Goal: Information Seeking & Learning: Check status

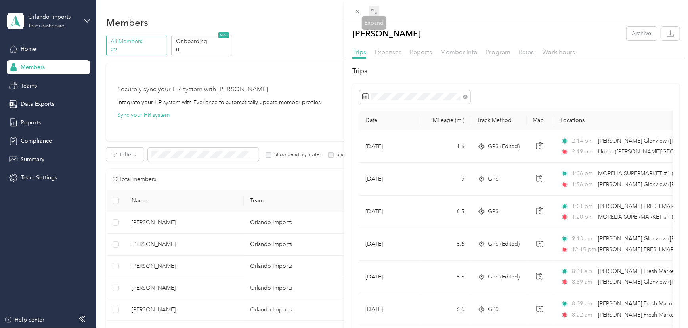
click at [377, 11] on span at bounding box center [374, 11] width 10 height 11
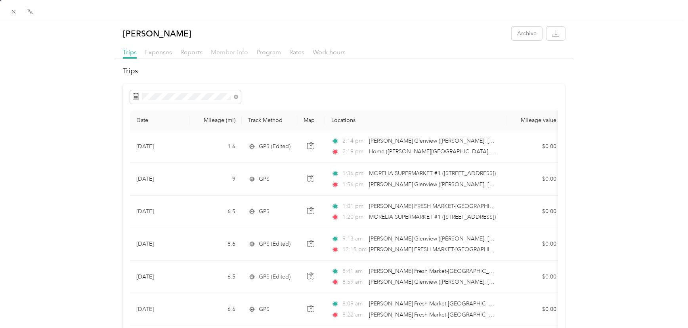
click at [227, 51] on span "Member info" at bounding box center [229, 52] width 37 height 8
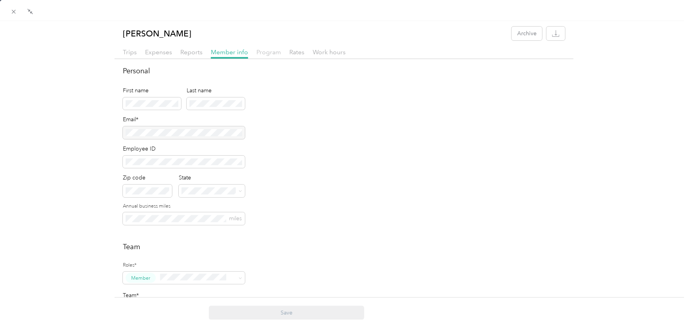
click at [269, 52] on span "Program" at bounding box center [268, 52] width 25 height 8
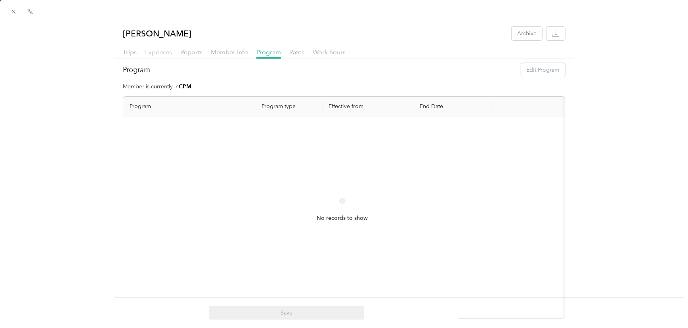
click at [150, 52] on span "Expenses" at bounding box center [158, 52] width 27 height 8
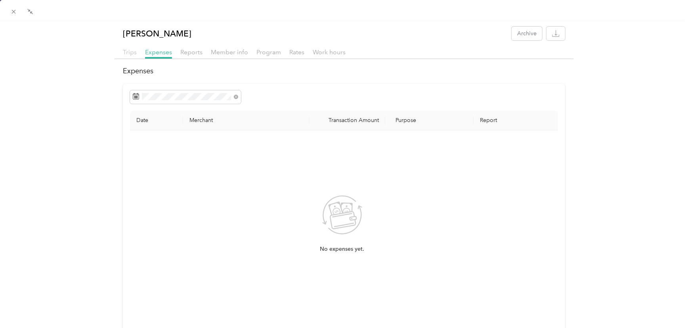
click at [130, 52] on span "Trips" at bounding box center [130, 52] width 14 height 8
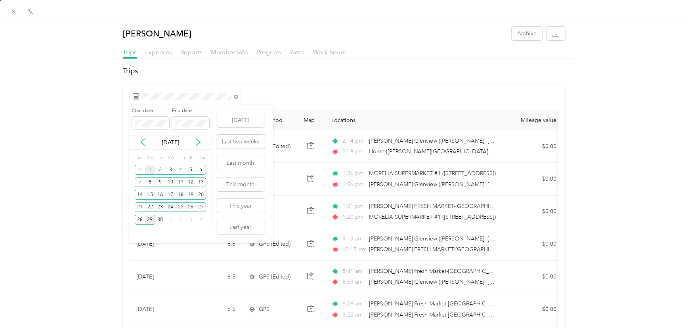
click at [154, 166] on div "1" at bounding box center [150, 170] width 10 height 10
click at [148, 220] on div "29" at bounding box center [150, 220] width 10 height 10
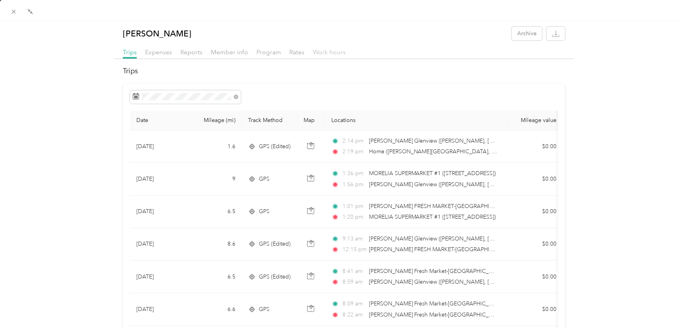
click at [316, 50] on span "Work hours" at bounding box center [329, 52] width 33 height 8
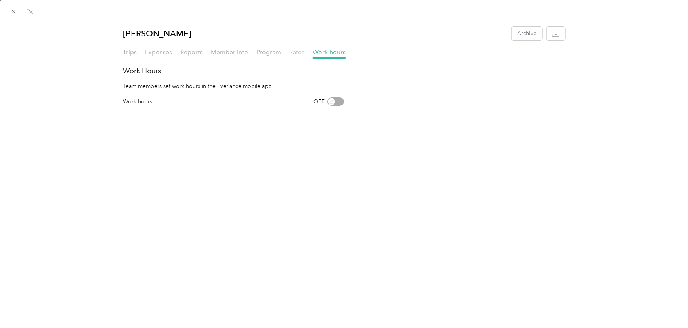
click at [293, 50] on span "Rates" at bounding box center [296, 52] width 15 height 8
click at [265, 51] on span "Program" at bounding box center [268, 52] width 25 height 8
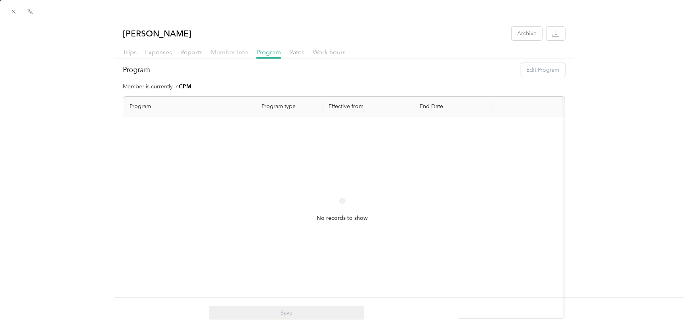
click at [231, 52] on span "Member info" at bounding box center [229, 52] width 37 height 8
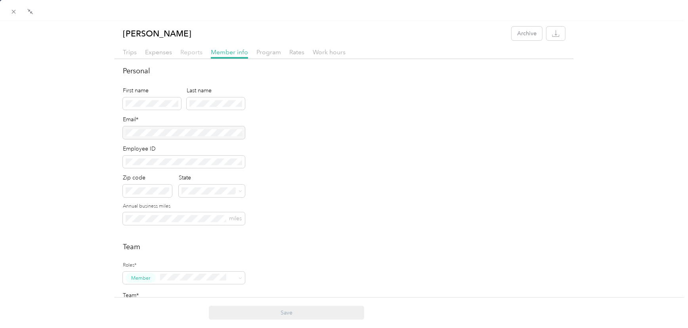
click at [195, 51] on span "Reports" at bounding box center [191, 52] width 22 height 8
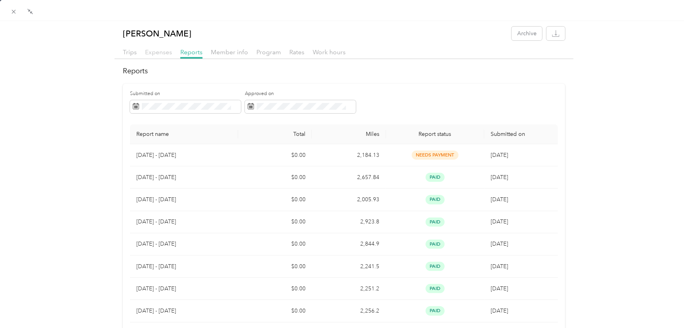
click at [159, 51] on span "Expenses" at bounding box center [158, 52] width 27 height 8
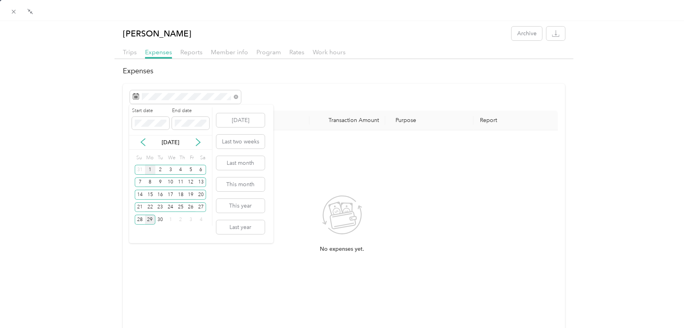
click at [149, 170] on div "1" at bounding box center [150, 170] width 10 height 10
click at [147, 218] on div "29" at bounding box center [150, 220] width 10 height 10
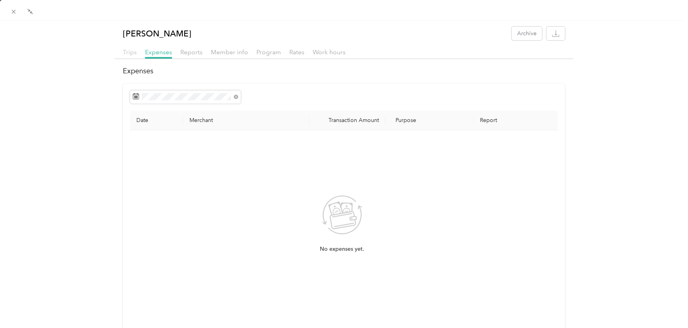
click at [128, 51] on span "Trips" at bounding box center [130, 52] width 14 height 8
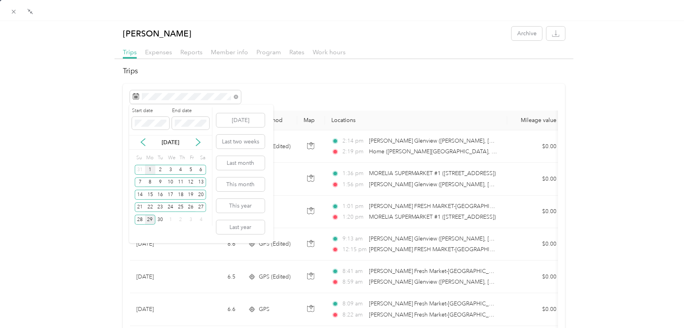
click at [149, 167] on div "1" at bounding box center [150, 170] width 10 height 10
click at [150, 217] on div "29" at bounding box center [150, 220] width 10 height 10
